Goal: Information Seeking & Learning: Learn about a topic

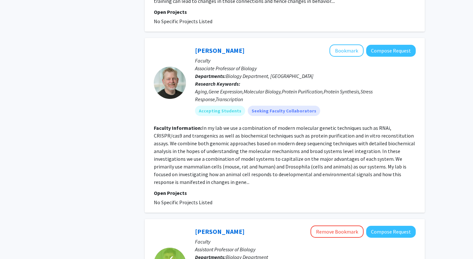
scroll to position [641, 0]
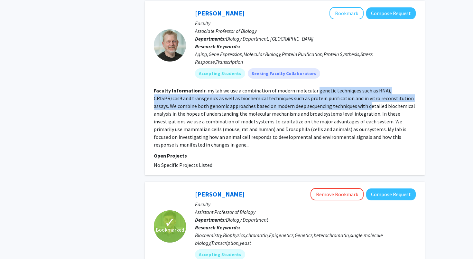
drag, startPoint x: 316, startPoint y: 91, endPoint x: 346, endPoint y: 109, distance: 35.7
click at [346, 108] on fg-read-more "In my lab we use a combination of modern molecular genetic techniques such as R…" at bounding box center [284, 117] width 261 height 61
click at [346, 109] on section "Faculty Information: In my lab we use a combination of modern molecular genetic…" at bounding box center [285, 118] width 262 height 62
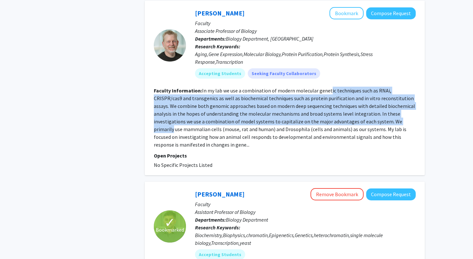
drag, startPoint x: 329, startPoint y: 94, endPoint x: 366, endPoint y: 118, distance: 44.9
click at [366, 118] on section "Faculty Information: In my lab we use a combination of modern molecular genetic…" at bounding box center [285, 118] width 262 height 62
click at [366, 118] on fg-read-more "In my lab we use a combination of modern molecular genetic techniques such as R…" at bounding box center [284, 117] width 261 height 61
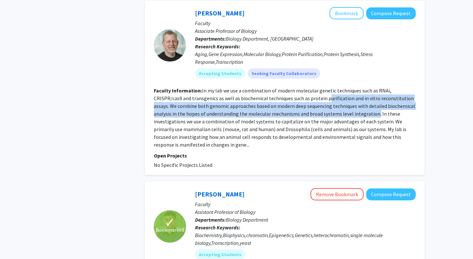
drag, startPoint x: 299, startPoint y: 97, endPoint x: 351, endPoint y: 110, distance: 53.8
click at [351, 111] on fg-read-more "In my lab we use a combination of modern molecular genetic techniques such as R…" at bounding box center [284, 117] width 261 height 61
click at [351, 110] on fg-read-more "In my lab we use a combination of modern molecular genetic techniques such as R…" at bounding box center [284, 117] width 261 height 61
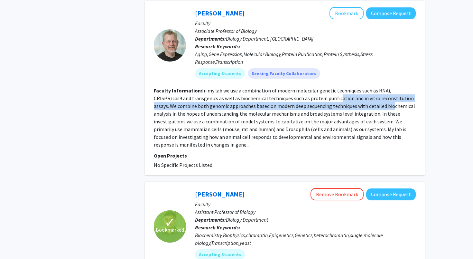
drag, startPoint x: 310, startPoint y: 100, endPoint x: 367, endPoint y: 106, distance: 57.3
click at [367, 106] on fg-read-more "In my lab we use a combination of modern molecular genetic techniques such as R…" at bounding box center [284, 117] width 261 height 61
drag, startPoint x: 350, startPoint y: 100, endPoint x: 398, endPoint y: 105, distance: 48.6
click at [398, 105] on fg-read-more "In my lab we use a combination of modern molecular genetic techniques such as R…" at bounding box center [284, 117] width 261 height 61
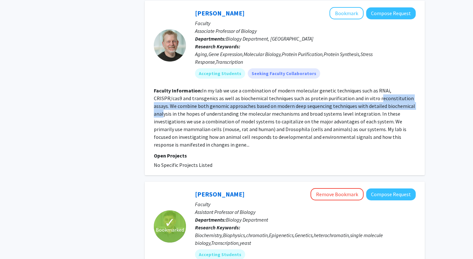
click at [398, 105] on fg-read-more "In my lab we use a combination of modern molecular genetic techniques such as R…" at bounding box center [284, 117] width 261 height 61
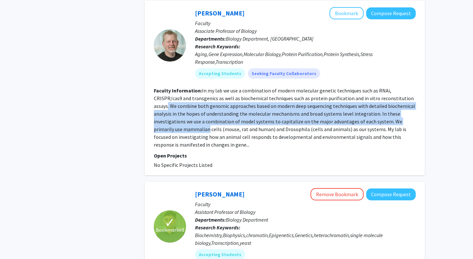
drag, startPoint x: 393, startPoint y: 100, endPoint x: 402, endPoint y: 123, distance: 24.5
click at [402, 123] on fg-read-more "In my lab we use a combination of modern molecular genetic techniques such as R…" at bounding box center [284, 117] width 261 height 61
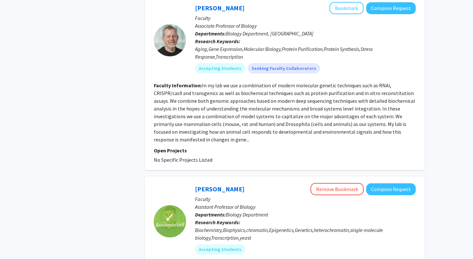
scroll to position [649, 0]
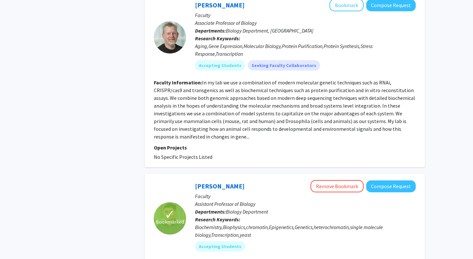
click at [204, 115] on fg-read-more "In my lab we use a combination of modern molecular genetic techniques such as R…" at bounding box center [284, 109] width 261 height 61
drag, startPoint x: 200, startPoint y: 120, endPoint x: 262, endPoint y: 124, distance: 62.6
click at [262, 124] on section "Faculty Information: In my lab we use a combination of modern molecular genetic…" at bounding box center [285, 110] width 262 height 62
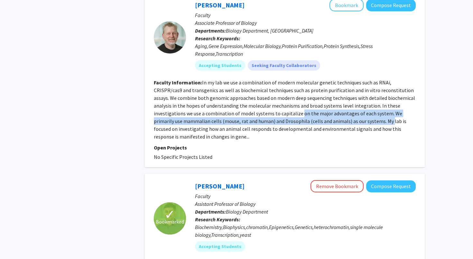
drag, startPoint x: 252, startPoint y: 112, endPoint x: 329, endPoint y: 129, distance: 78.6
click at [328, 128] on fg-read-more "In my lab we use a combination of modern molecular genetic techniques such as R…" at bounding box center [284, 109] width 261 height 61
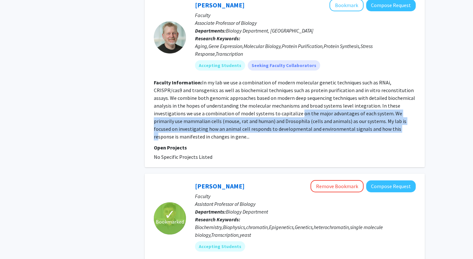
click at [329, 129] on fg-read-more "In my lab we use a combination of modern molecular genetic techniques such as R…" at bounding box center [284, 109] width 261 height 61
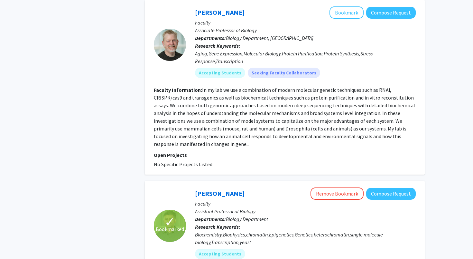
scroll to position [638, 0]
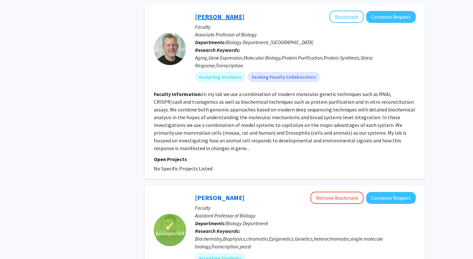
click at [214, 18] on link "[PERSON_NAME]" at bounding box center [220, 17] width 50 height 8
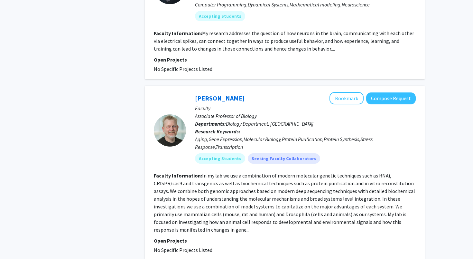
scroll to position [499, 0]
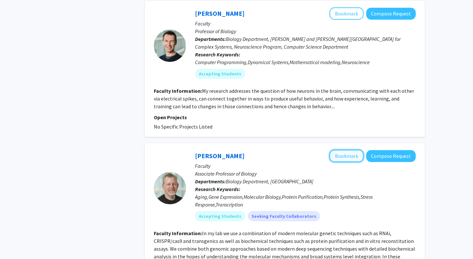
click at [354, 158] on button "Bookmark" at bounding box center [347, 156] width 34 height 12
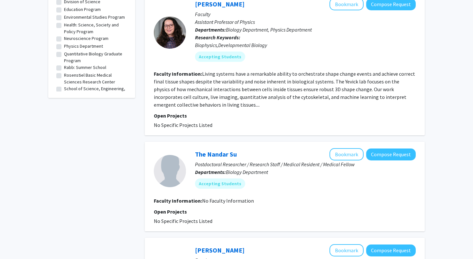
scroll to position [0, 0]
